Goal: Check status: Check status

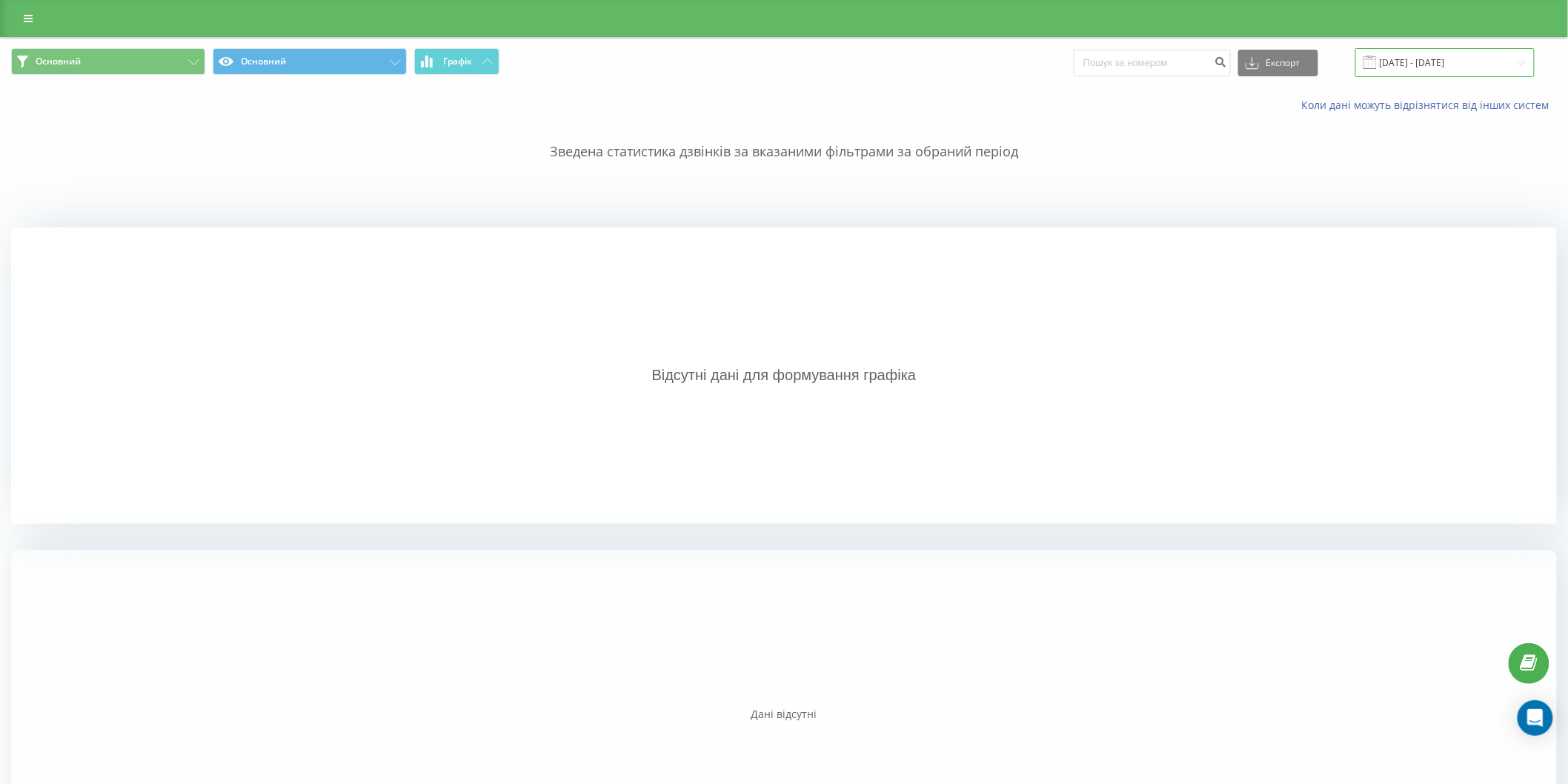
click at [1402, 68] on input "[DATE] - [DATE]" at bounding box center [1445, 63] width 179 height 29
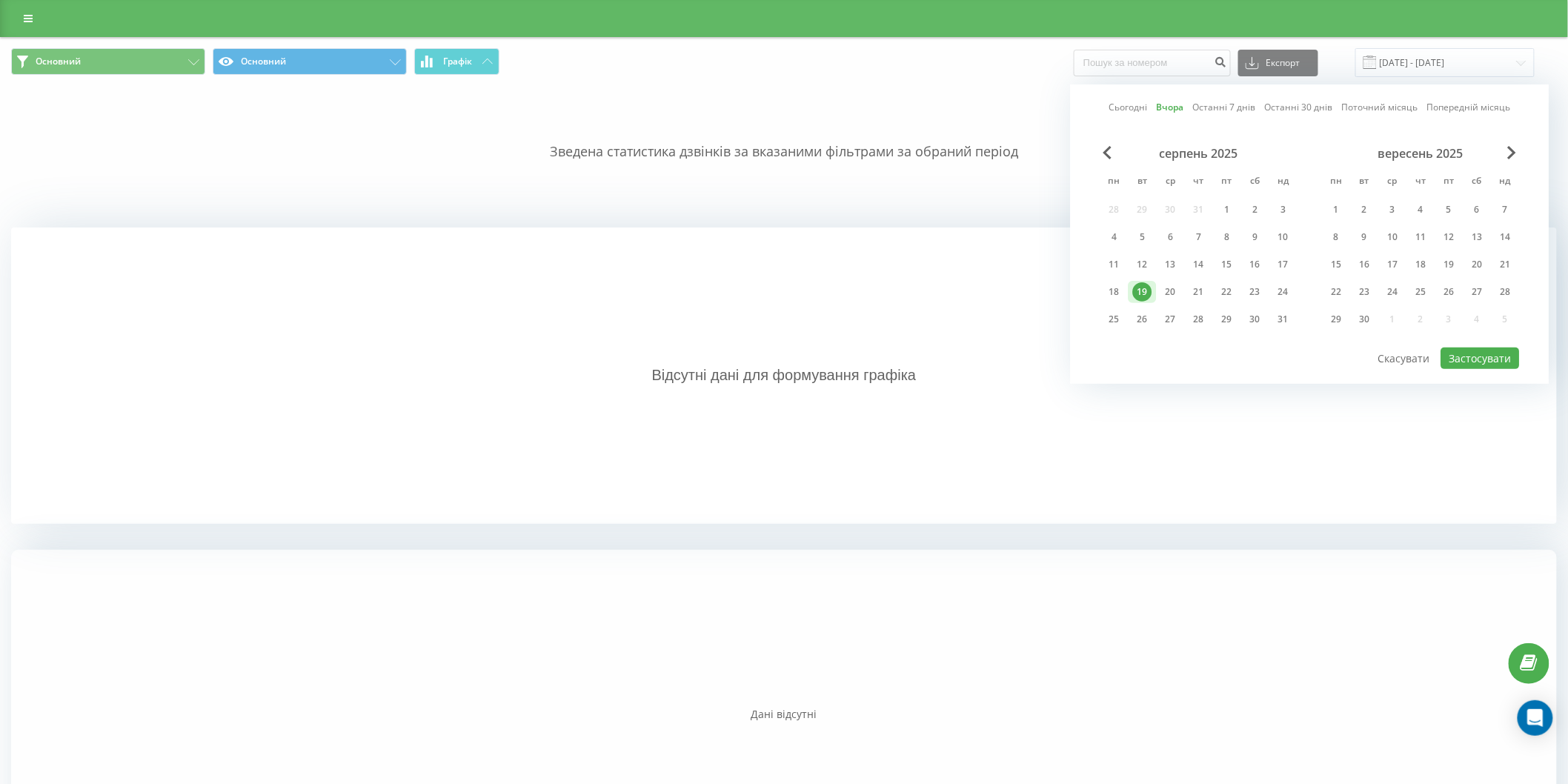
click at [1131, 105] on link "Сьогодні" at bounding box center [1129, 107] width 38 height 14
click at [1484, 353] on button "Застосувати" at bounding box center [1481, 358] width 78 height 22
type input "20.08.2025 - 20.08.2025"
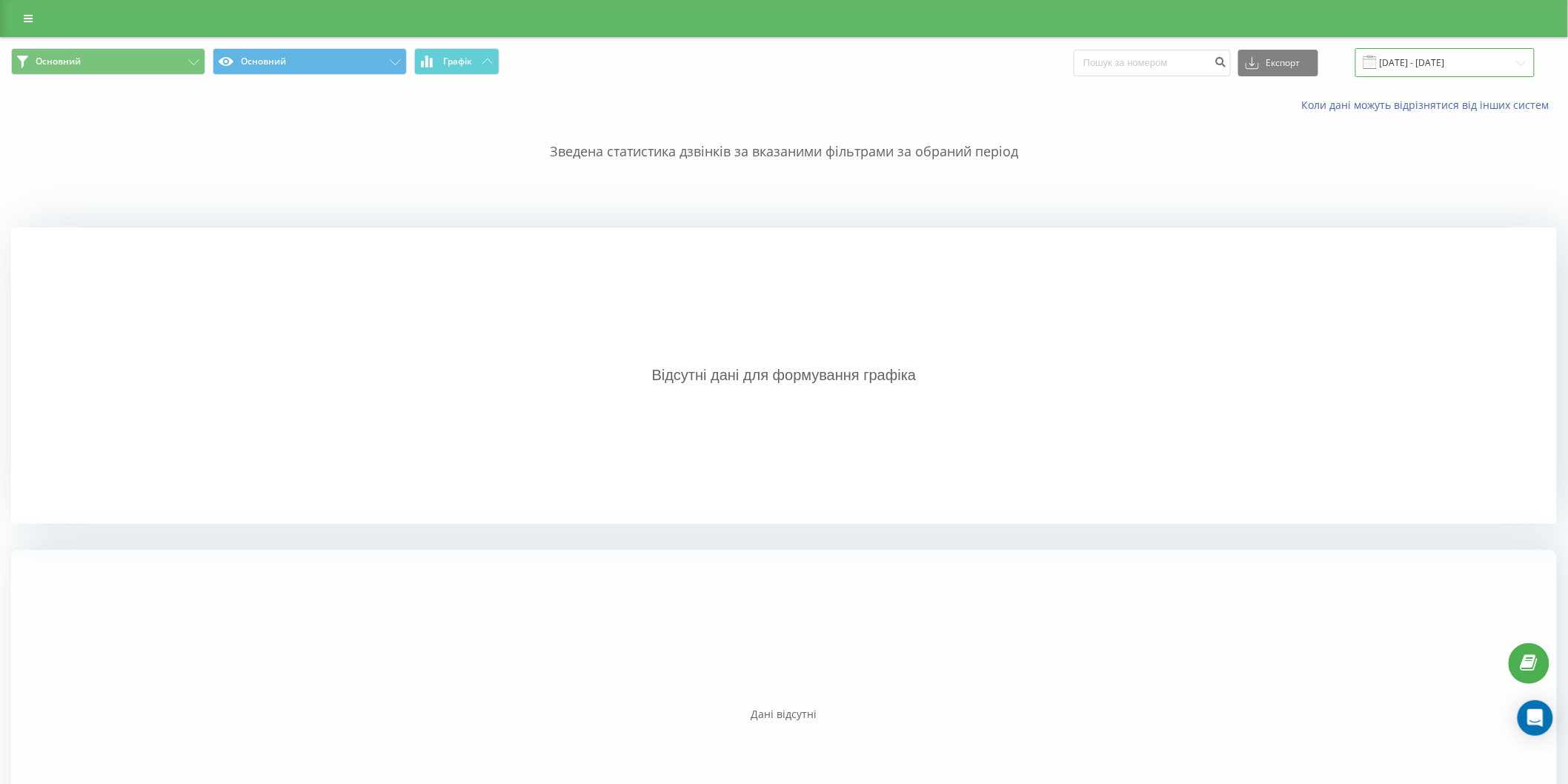
click at [1450, 66] on input "20.08.2025 - 20.08.2025" at bounding box center [1445, 63] width 179 height 29
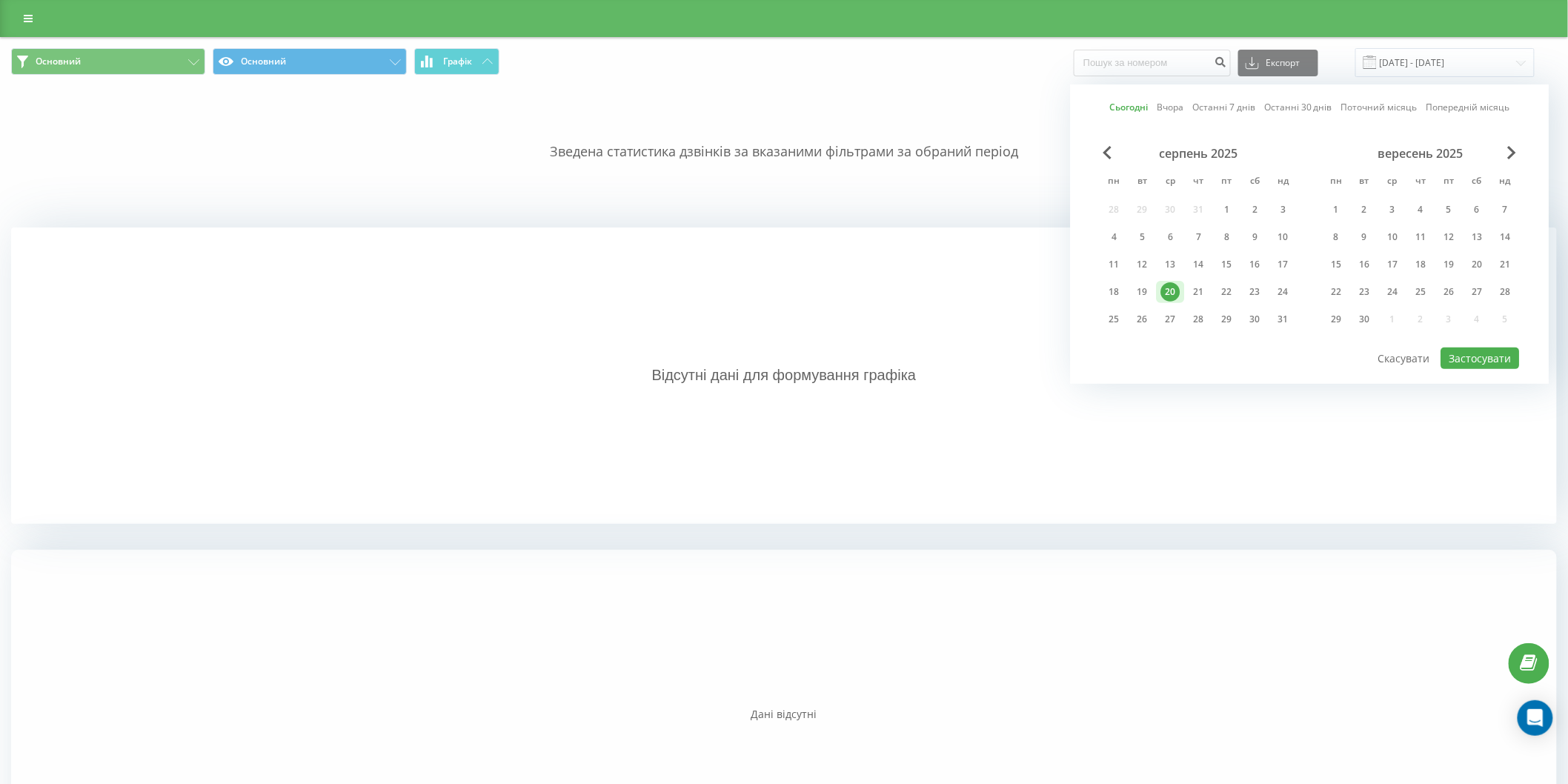
click at [1129, 109] on link "Сьогодні" at bounding box center [1129, 107] width 38 height 14
click at [1475, 351] on button "Застосувати" at bounding box center [1481, 358] width 78 height 22
